Goal: Transaction & Acquisition: Purchase product/service

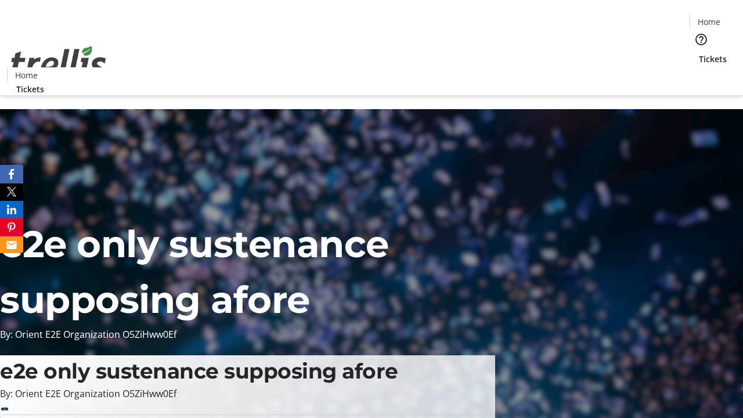
click at [699, 53] on span "Tickets" at bounding box center [713, 59] width 28 height 12
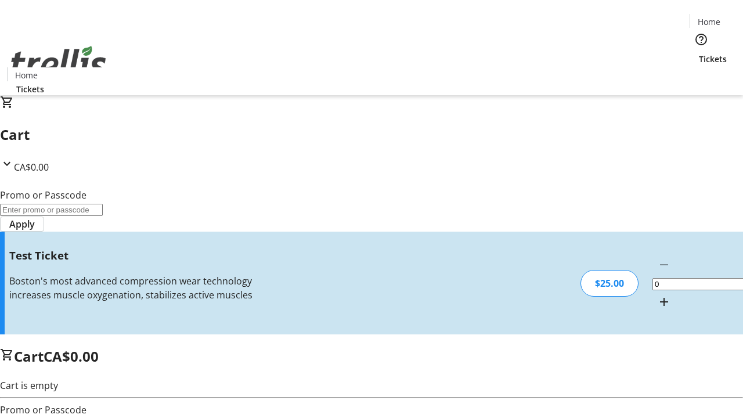
click at [657, 295] on mat-icon "Increment by one" at bounding box center [664, 302] width 14 height 14
type input "1"
